Goal: Navigation & Orientation: Find specific page/section

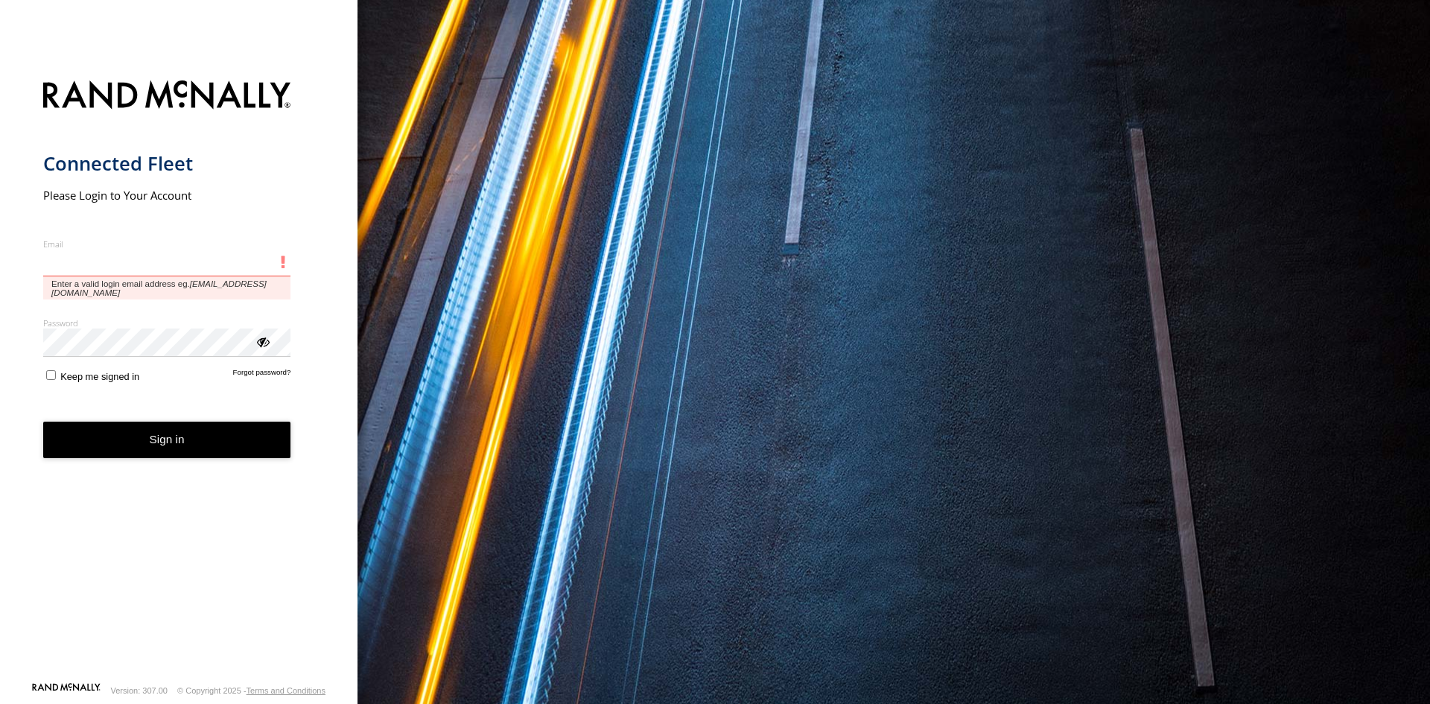
type input "**********"
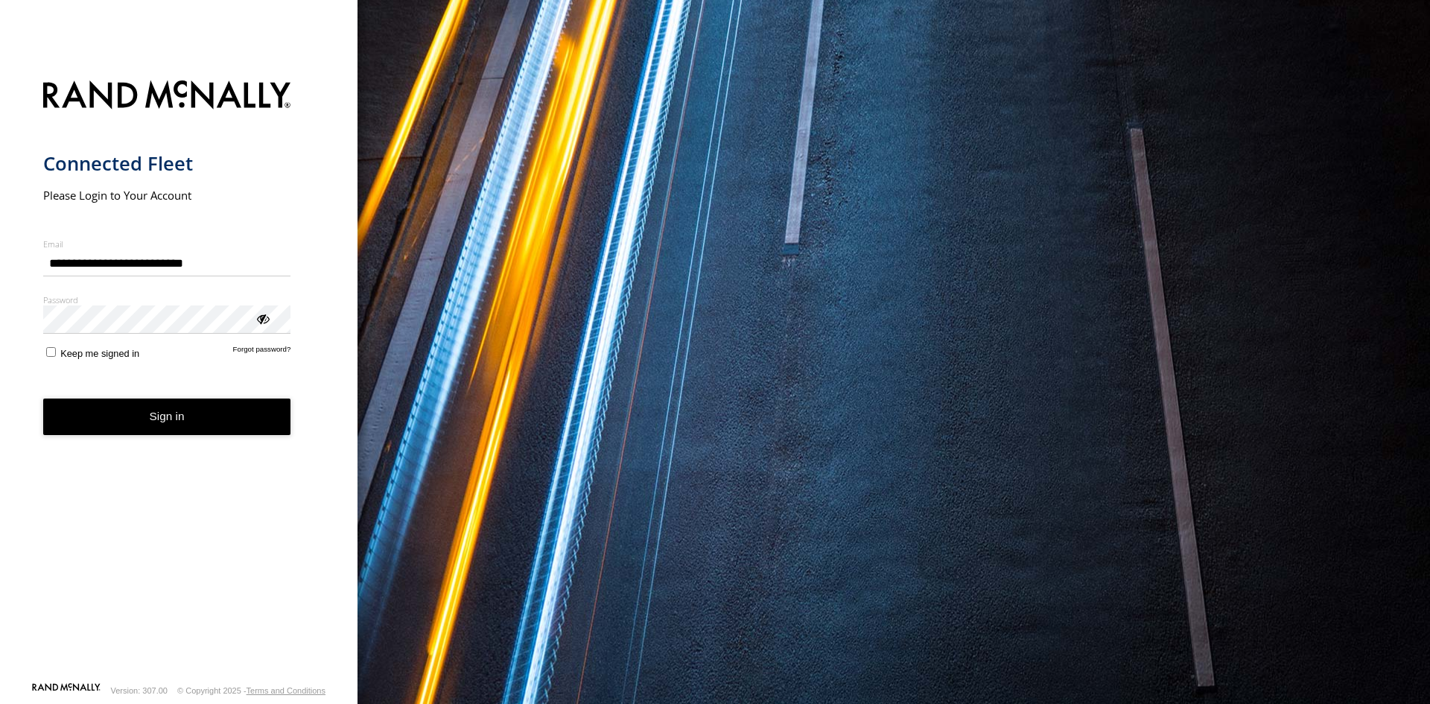
click at [231, 442] on form "**********" at bounding box center [179, 377] width 272 height 610
click at [232, 419] on button "Sign in" at bounding box center [167, 417] width 248 height 37
